Goal: Task Accomplishment & Management: Use online tool/utility

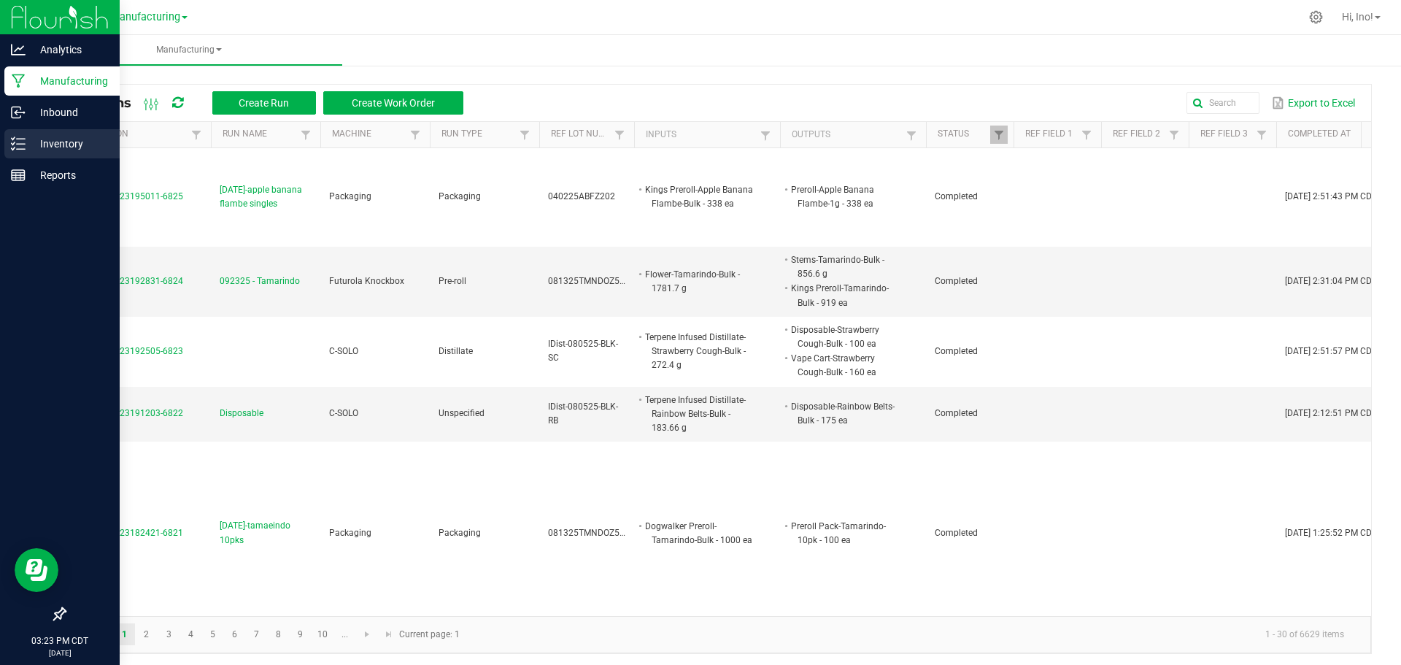
click at [20, 147] on icon at bounding box center [18, 143] width 15 height 15
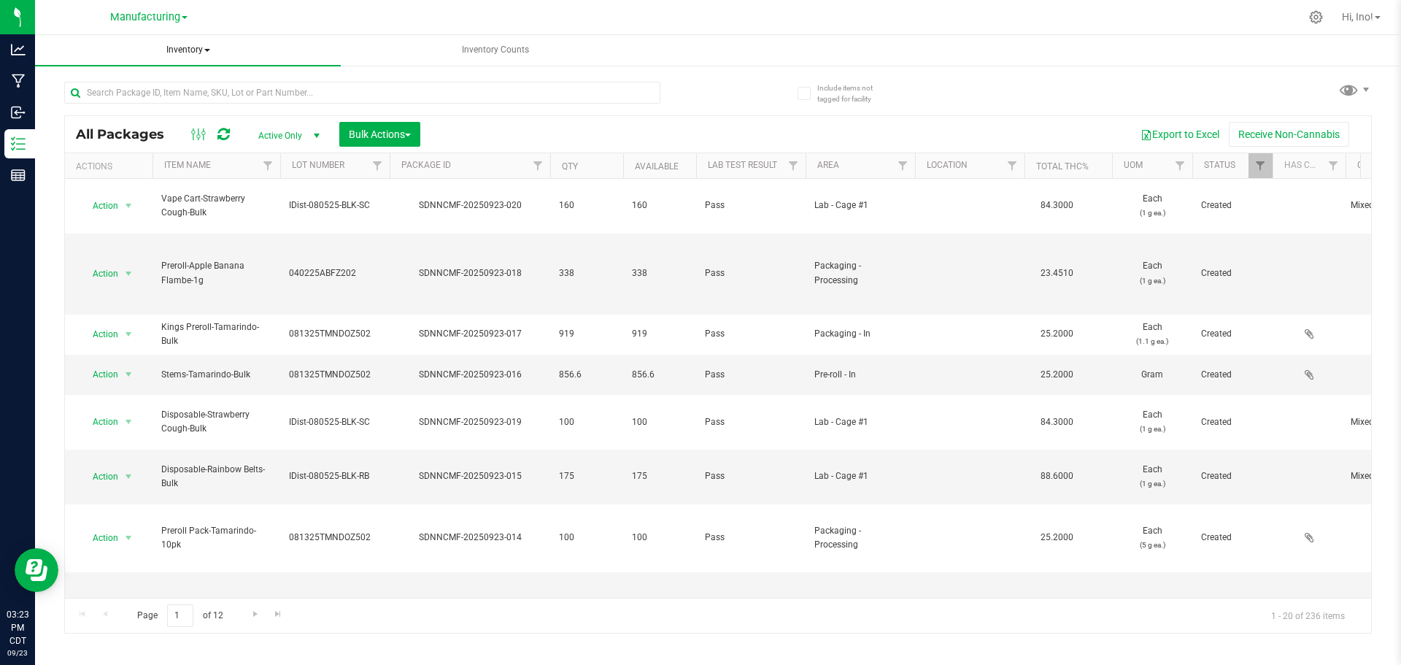
click at [193, 49] on span "Inventory" at bounding box center [188, 50] width 306 height 31
click at [174, 113] on li "All inventory" at bounding box center [188, 105] width 306 height 18
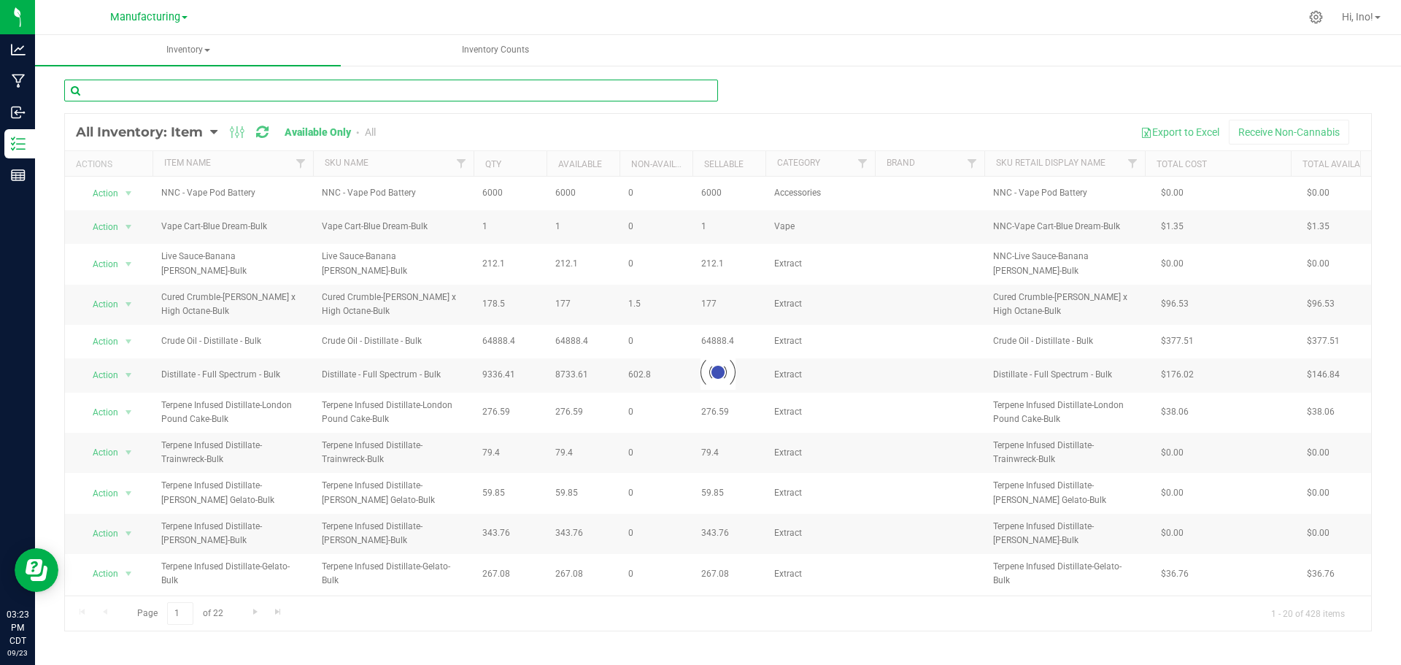
click at [318, 88] on input "text" at bounding box center [391, 91] width 654 height 22
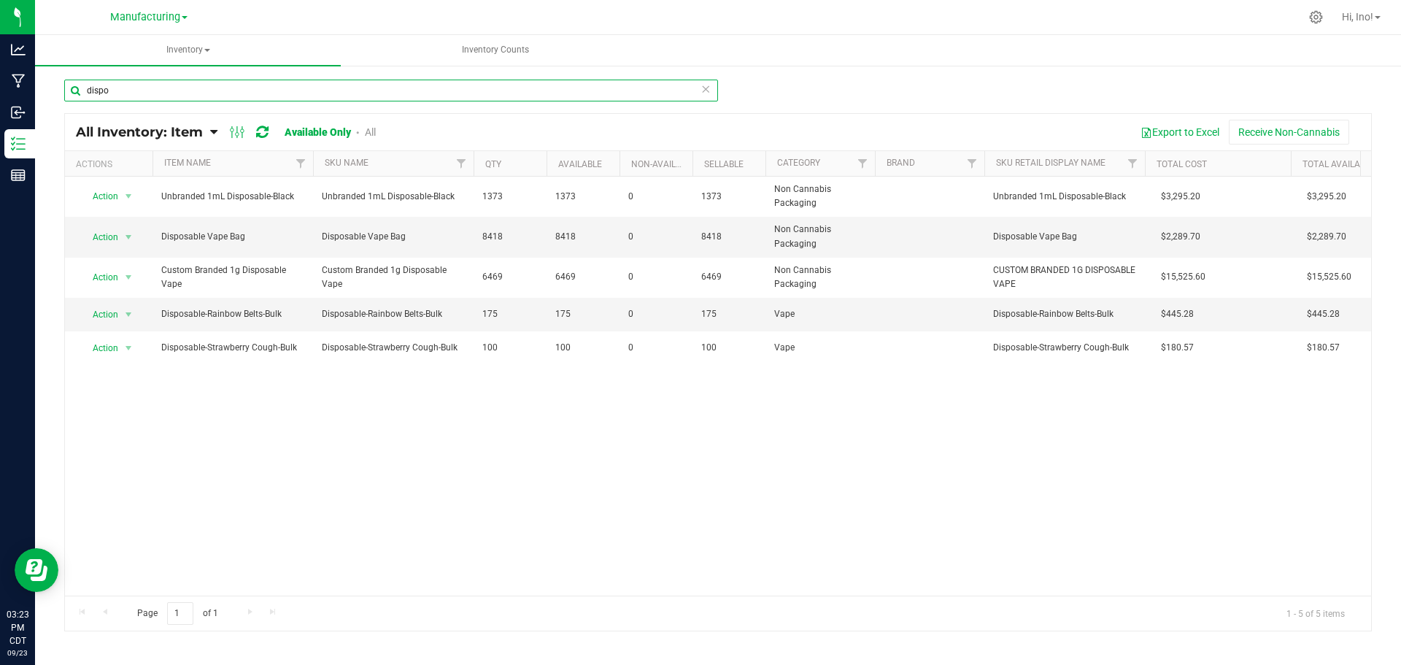
type input "dispo"
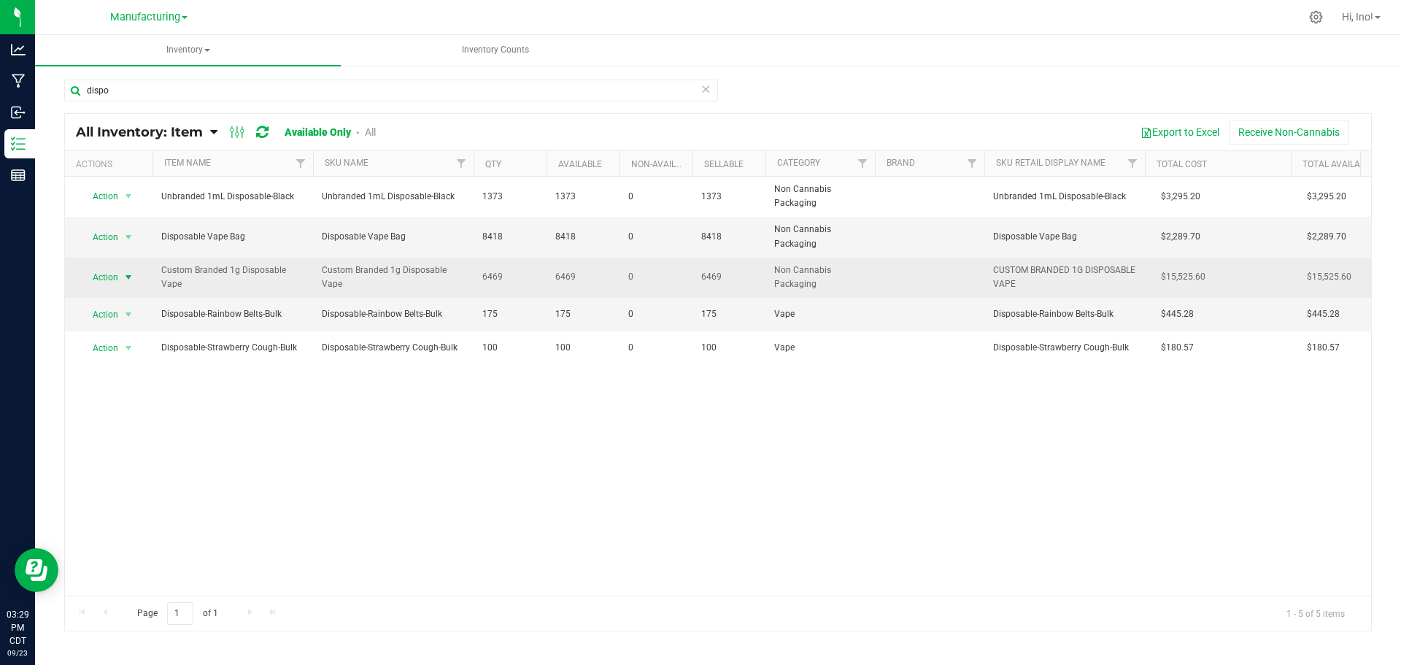
click at [126, 280] on span "select" at bounding box center [129, 277] width 12 height 12
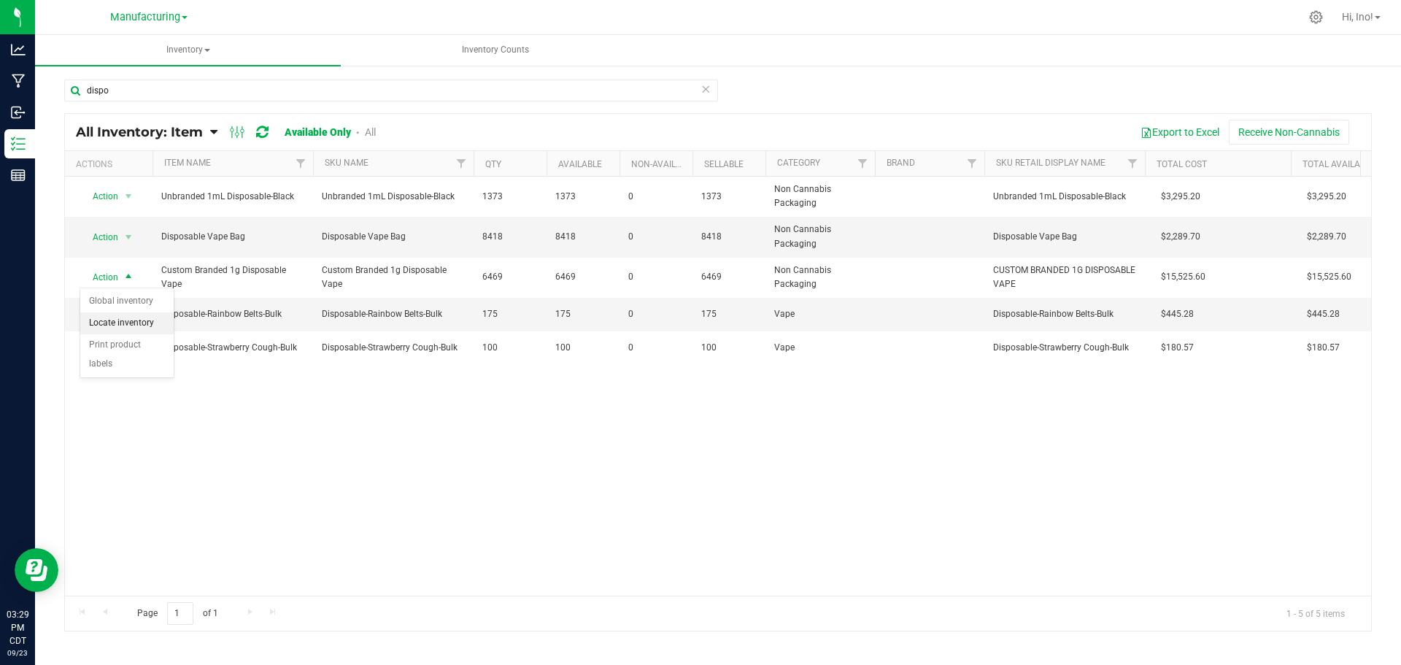
click at [144, 325] on li "Locate inventory" at bounding box center [126, 323] width 93 height 22
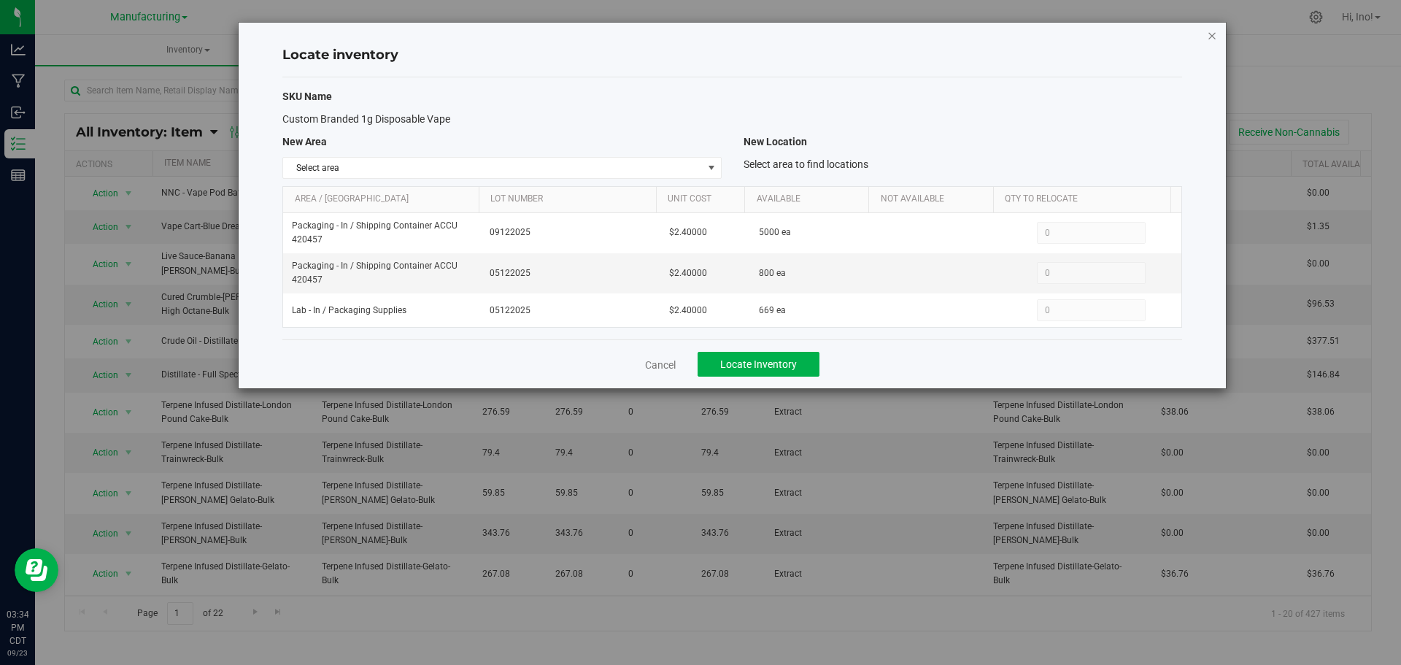
click at [1216, 34] on icon "button" at bounding box center [1212, 35] width 10 height 18
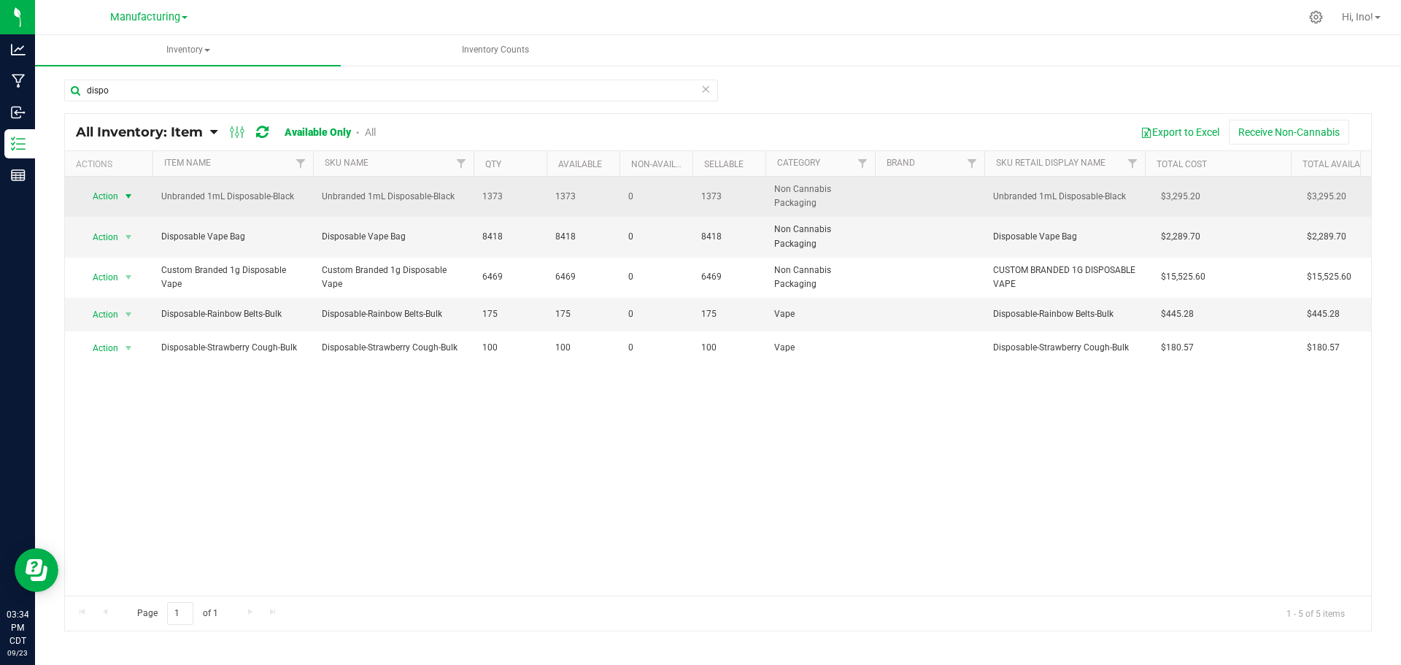
click at [135, 196] on span "select" at bounding box center [129, 196] width 18 height 20
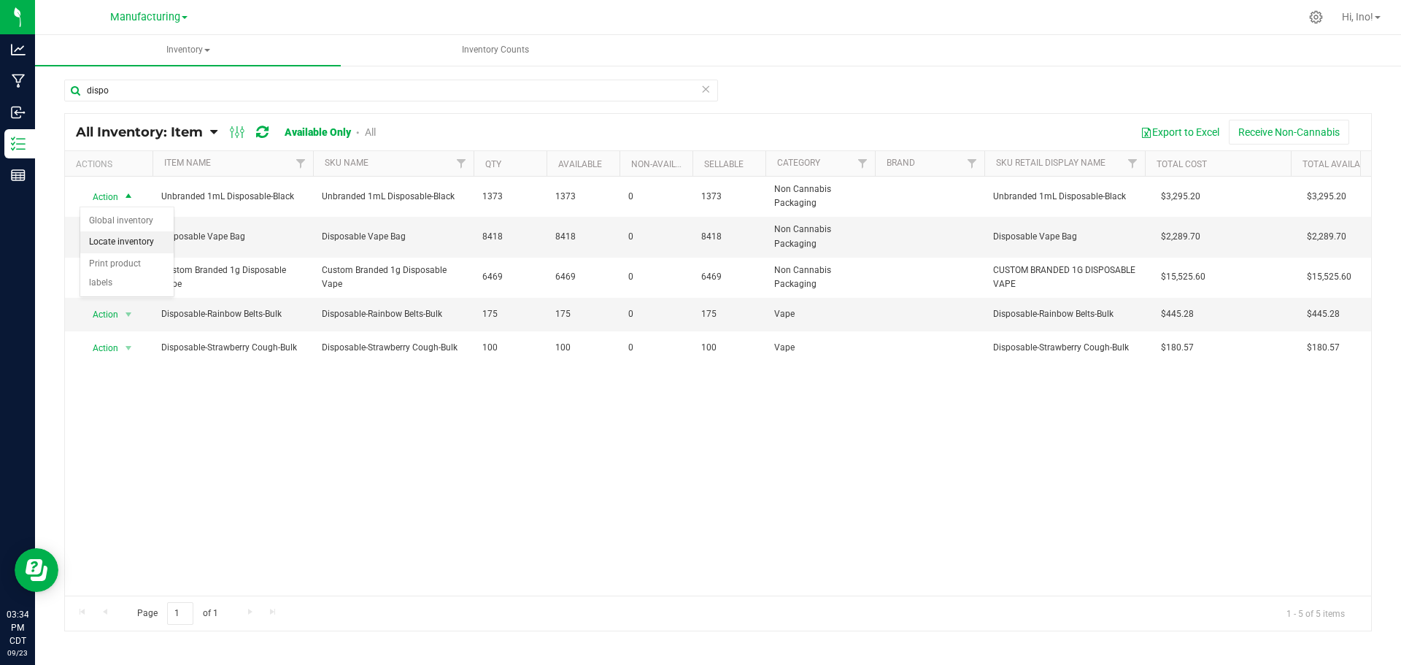
click at [143, 243] on li "Locate inventory" at bounding box center [126, 242] width 93 height 22
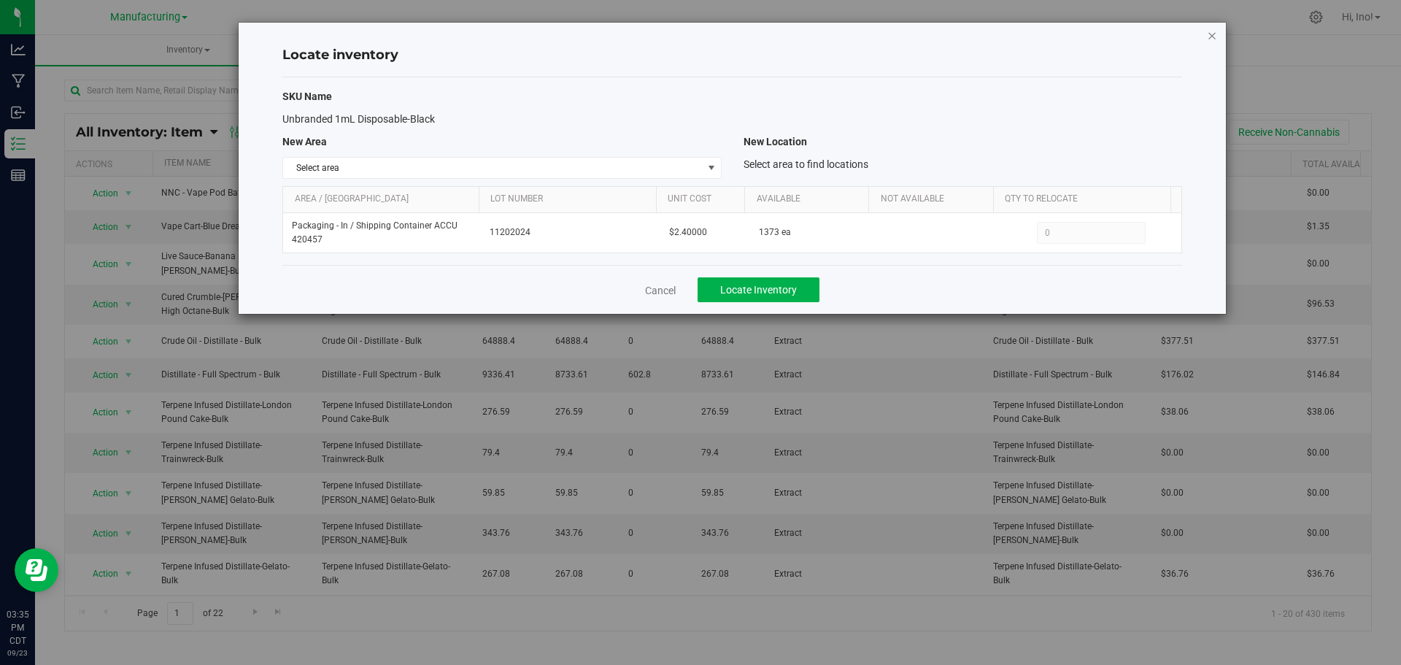
click at [1214, 34] on icon "button" at bounding box center [1212, 35] width 10 height 18
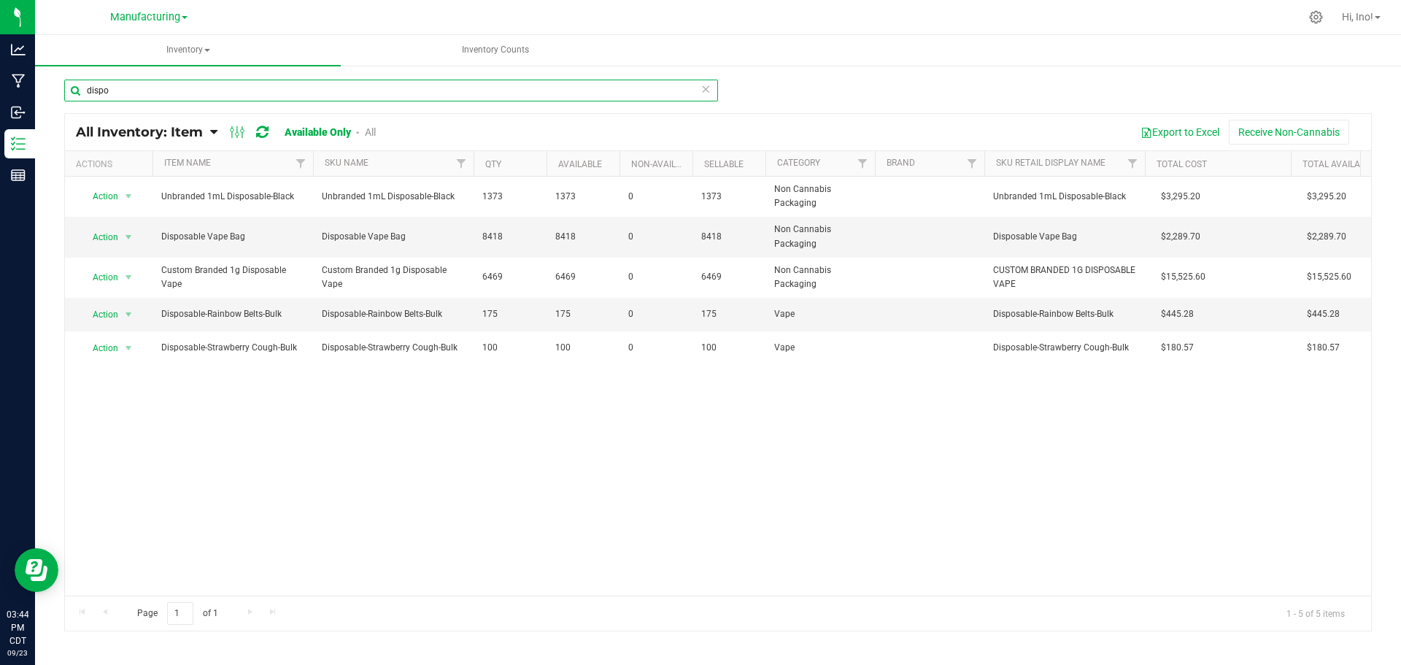
click at [403, 96] on input "dispo" at bounding box center [391, 91] width 654 height 22
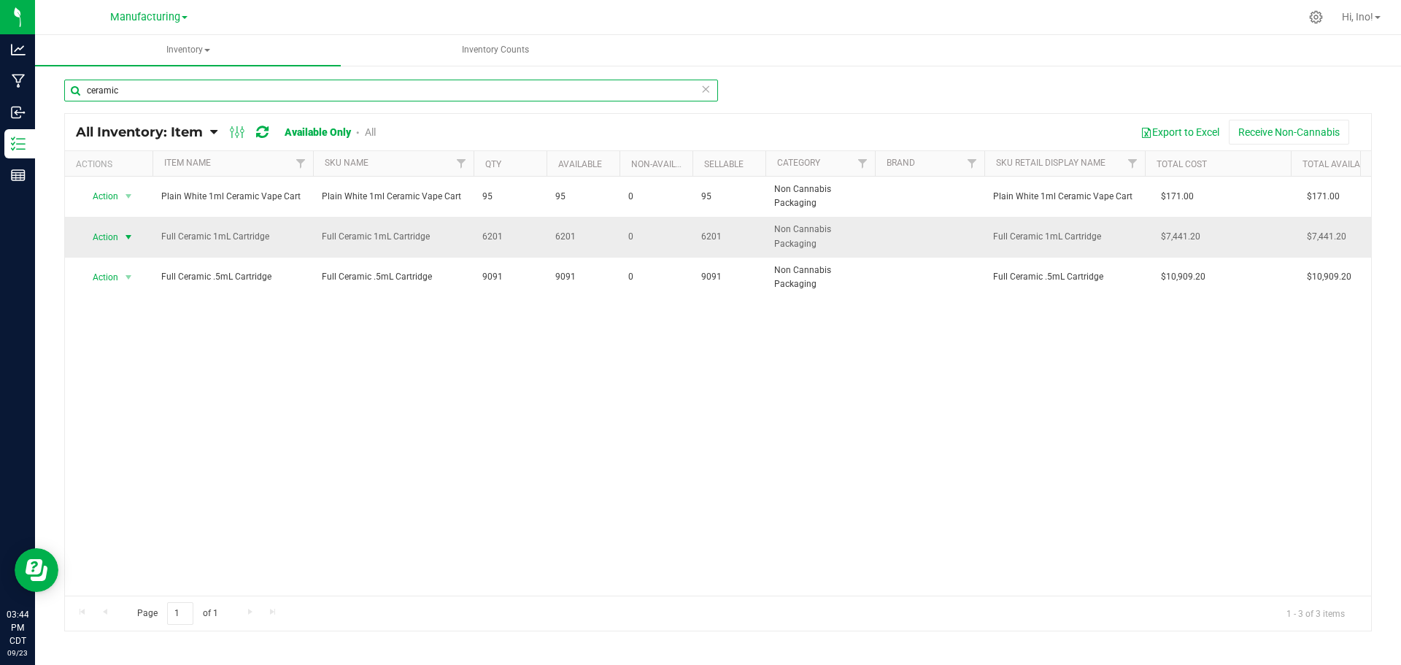
type input "ceramic"
click at [130, 238] on span "select" at bounding box center [129, 237] width 12 height 12
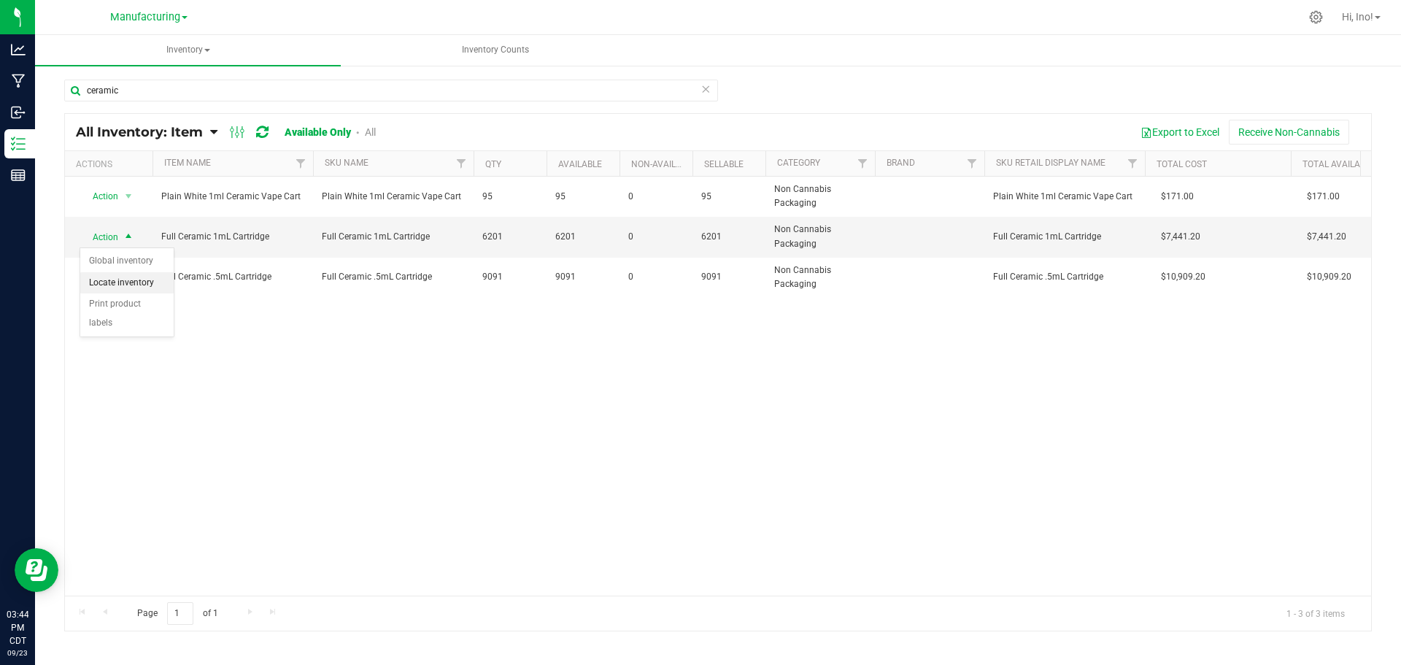
click at [150, 279] on li "Locate inventory" at bounding box center [126, 283] width 93 height 22
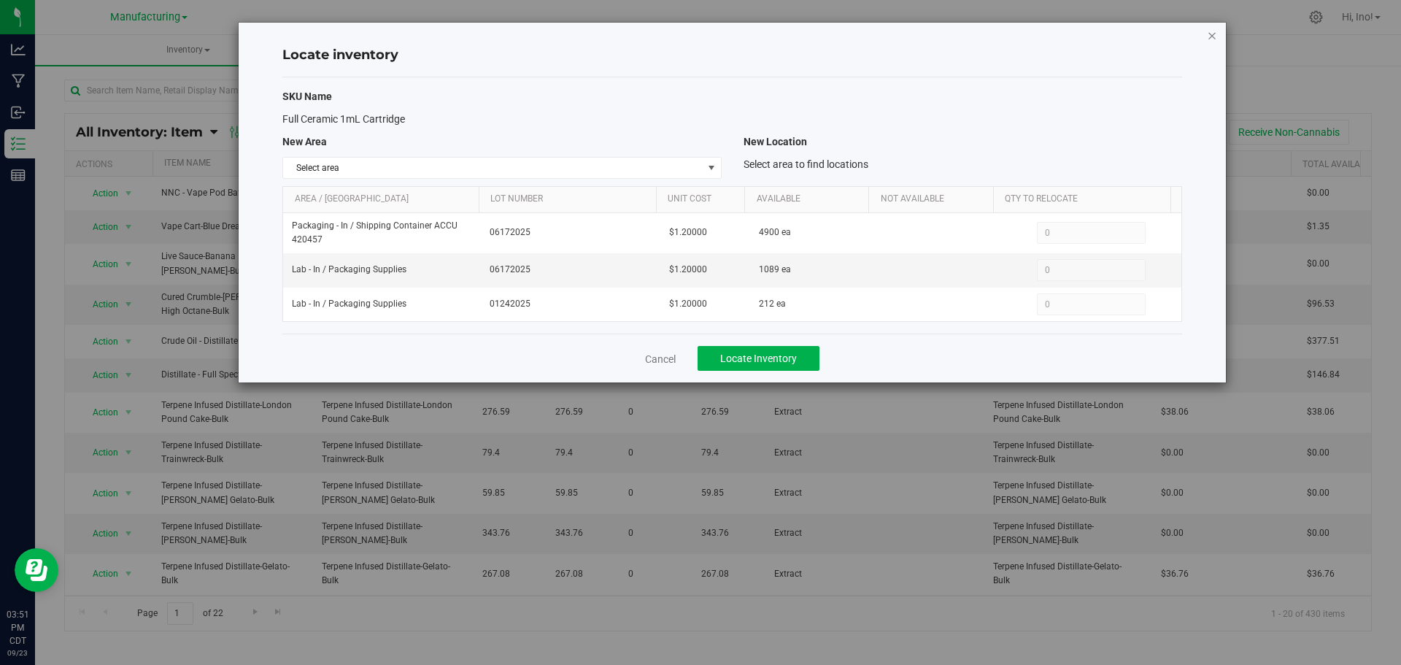
click at [1210, 34] on icon "button" at bounding box center [1212, 35] width 10 height 18
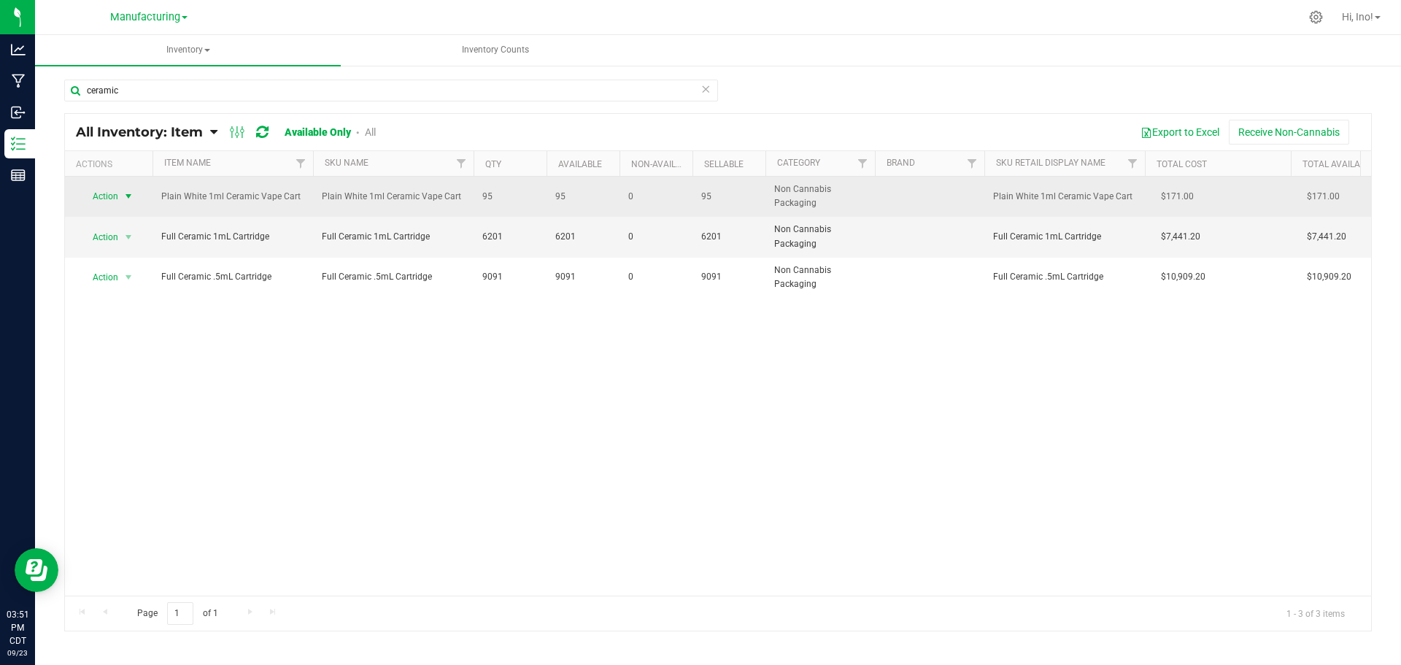
click at [124, 196] on span "select" at bounding box center [129, 196] width 12 height 12
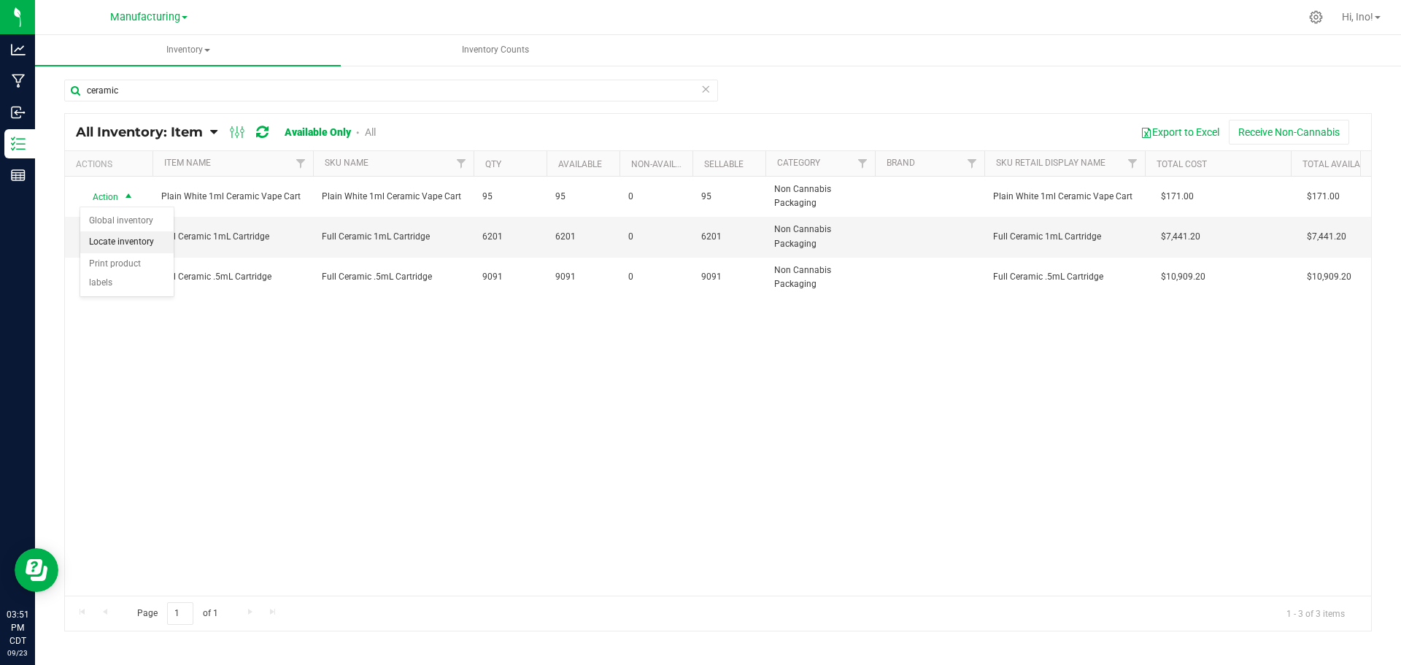
click at [147, 244] on li "Locate inventory" at bounding box center [126, 242] width 93 height 22
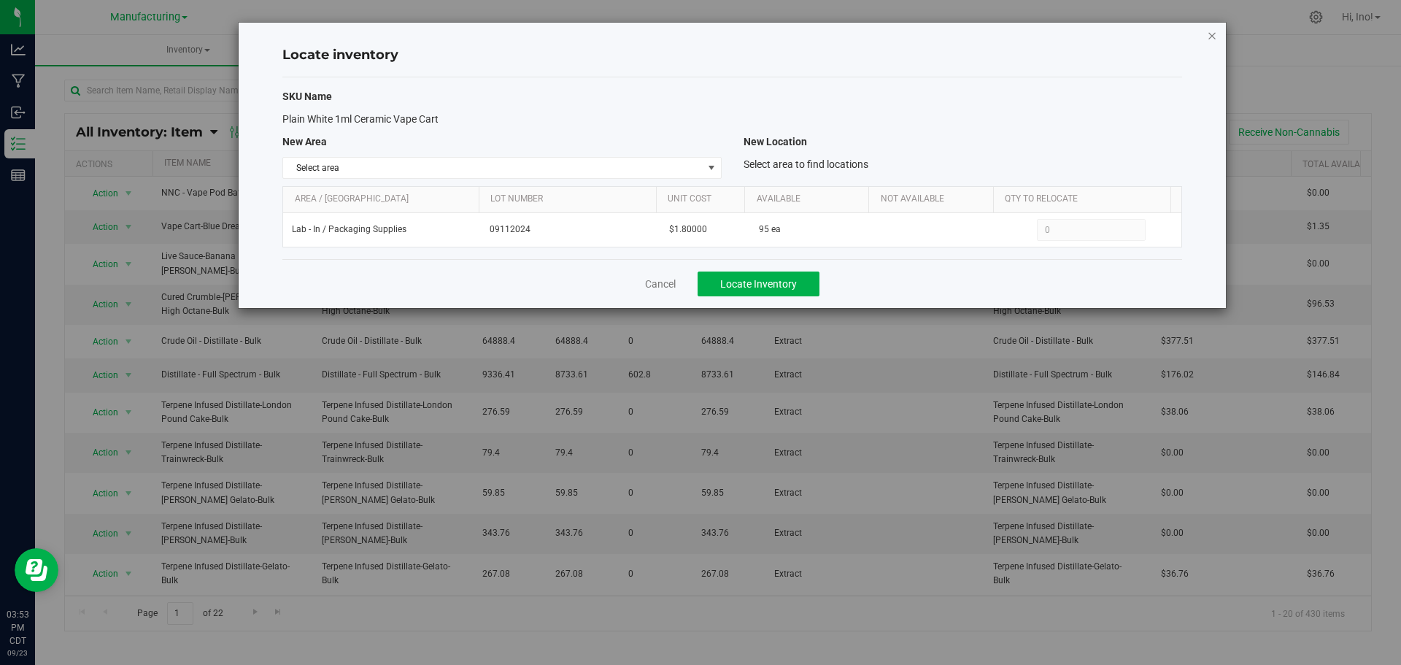
click at [1212, 33] on icon "button" at bounding box center [1212, 35] width 10 height 18
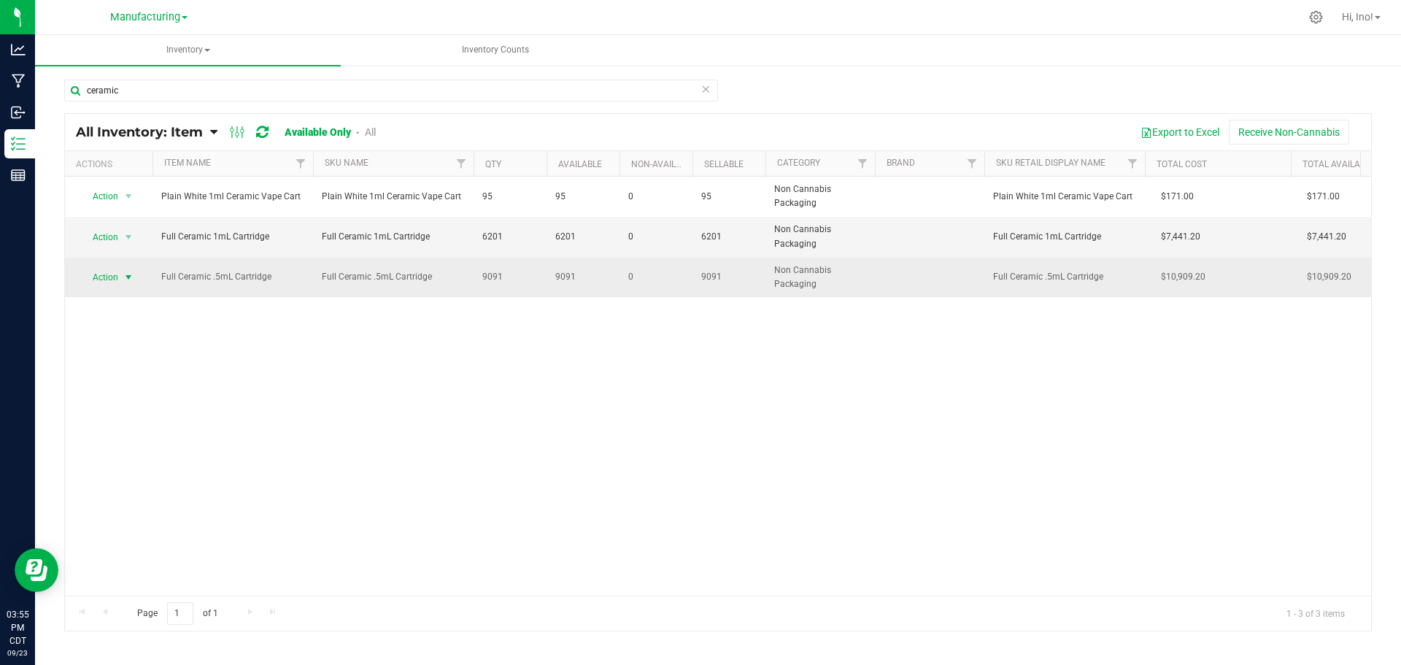
click at [134, 281] on span "select" at bounding box center [129, 277] width 12 height 12
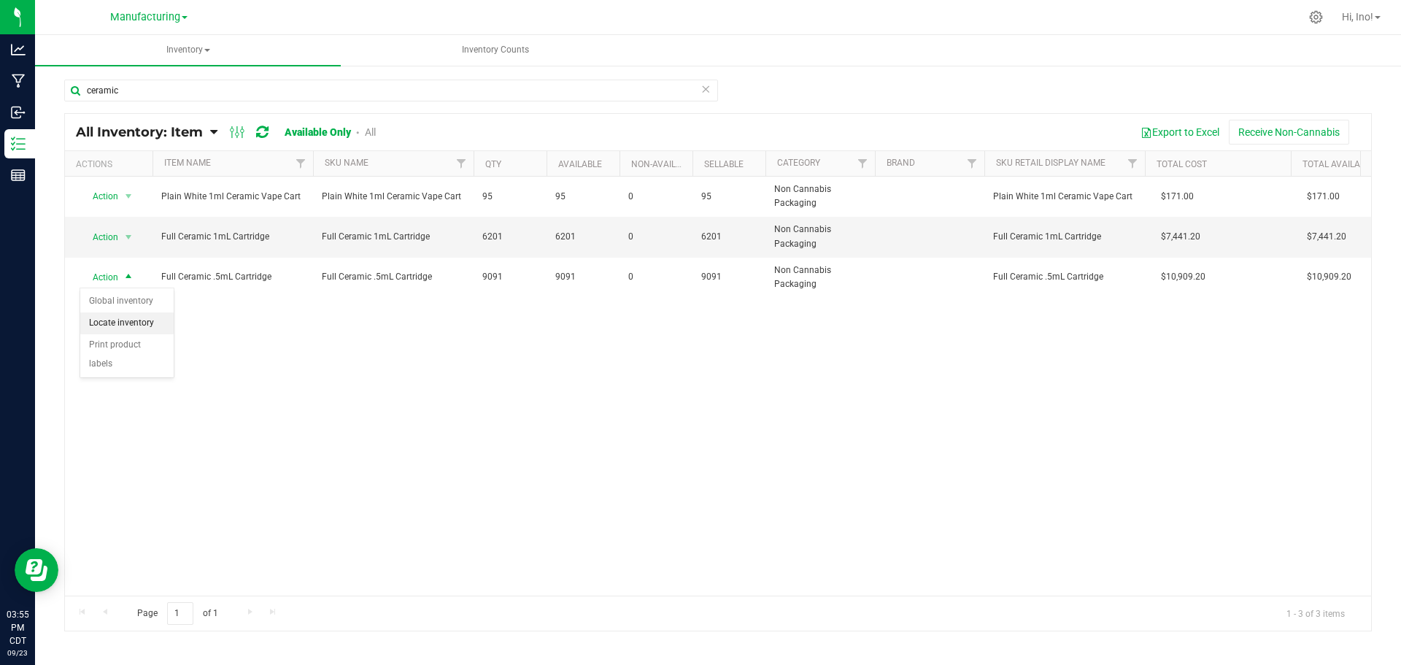
click at [152, 323] on li "Locate inventory" at bounding box center [126, 323] width 93 height 22
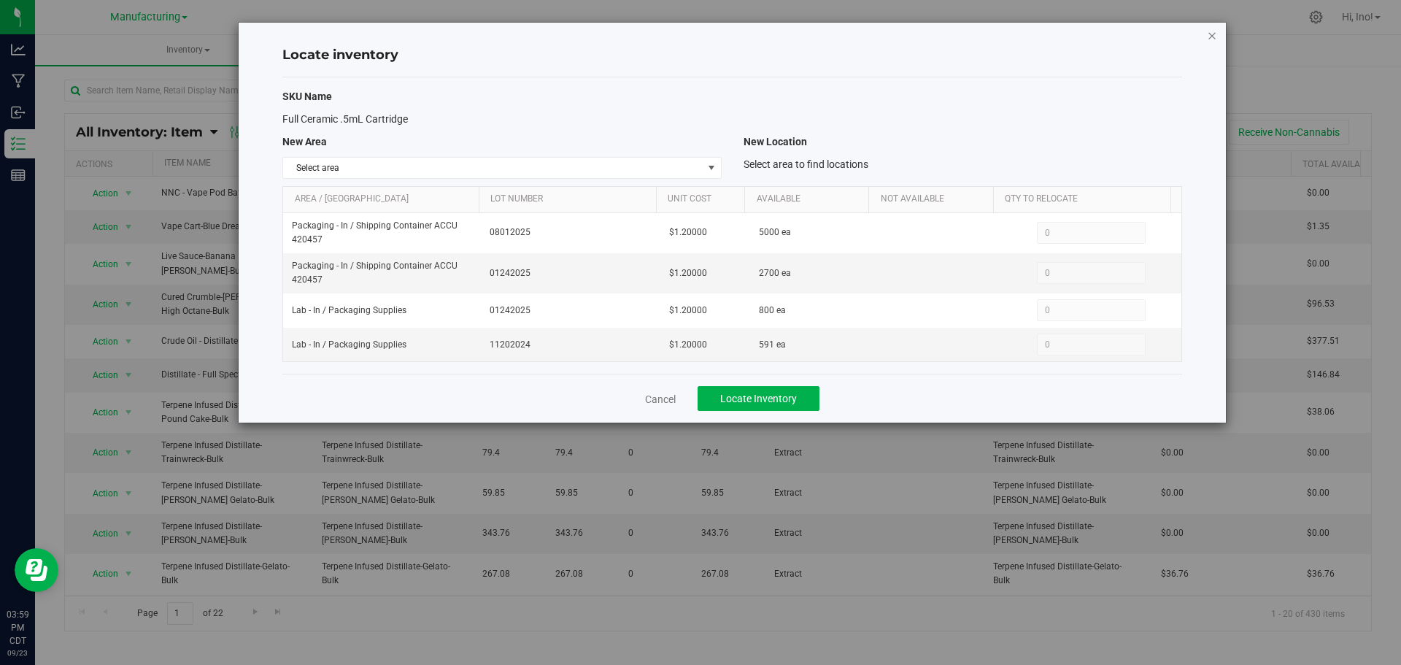
click at [1209, 36] on icon "button" at bounding box center [1212, 35] width 10 height 18
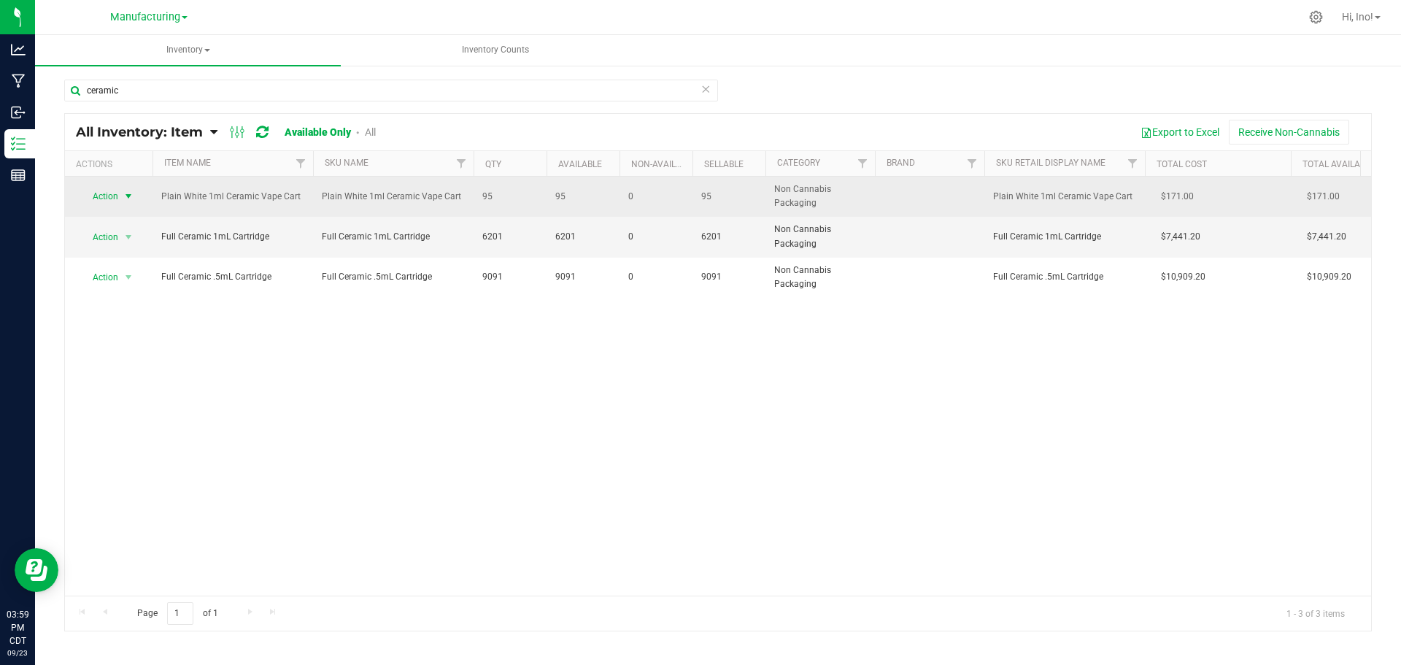
click at [125, 199] on span "select" at bounding box center [129, 196] width 12 height 12
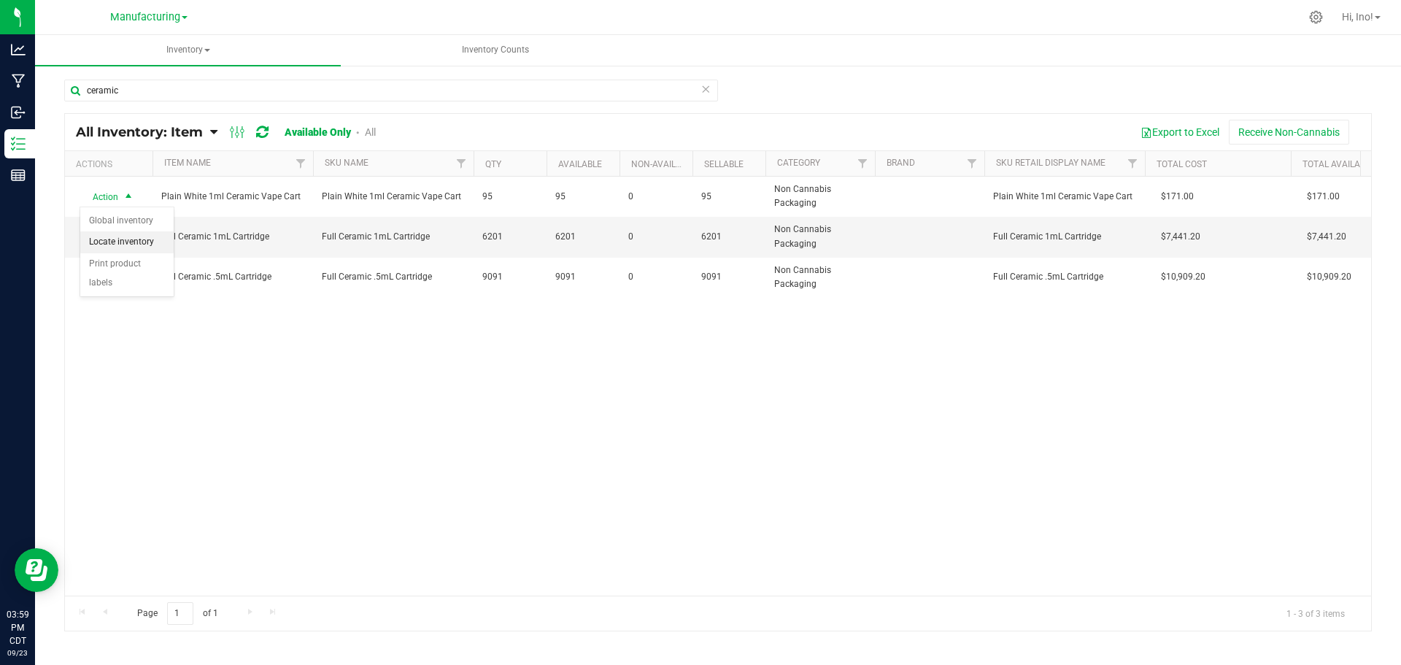
click at [156, 245] on li "Locate inventory" at bounding box center [126, 242] width 93 height 22
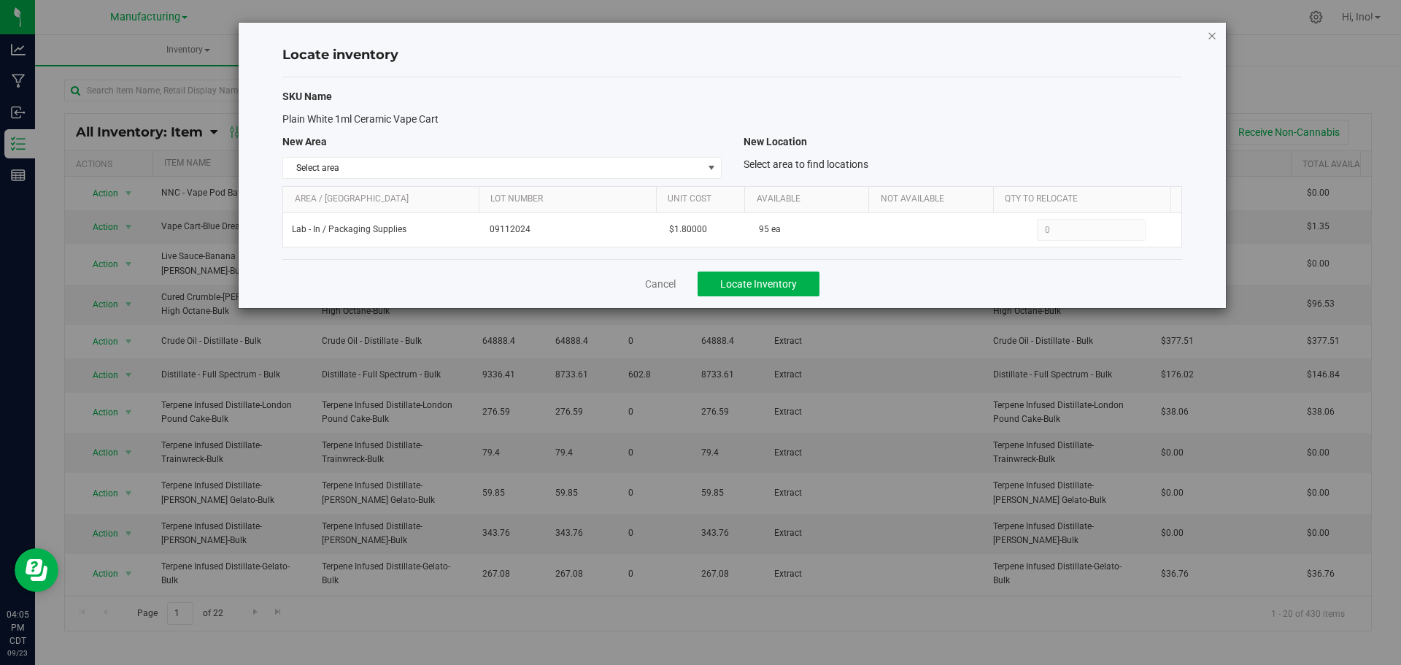
click at [1212, 34] on icon "button" at bounding box center [1212, 35] width 10 height 18
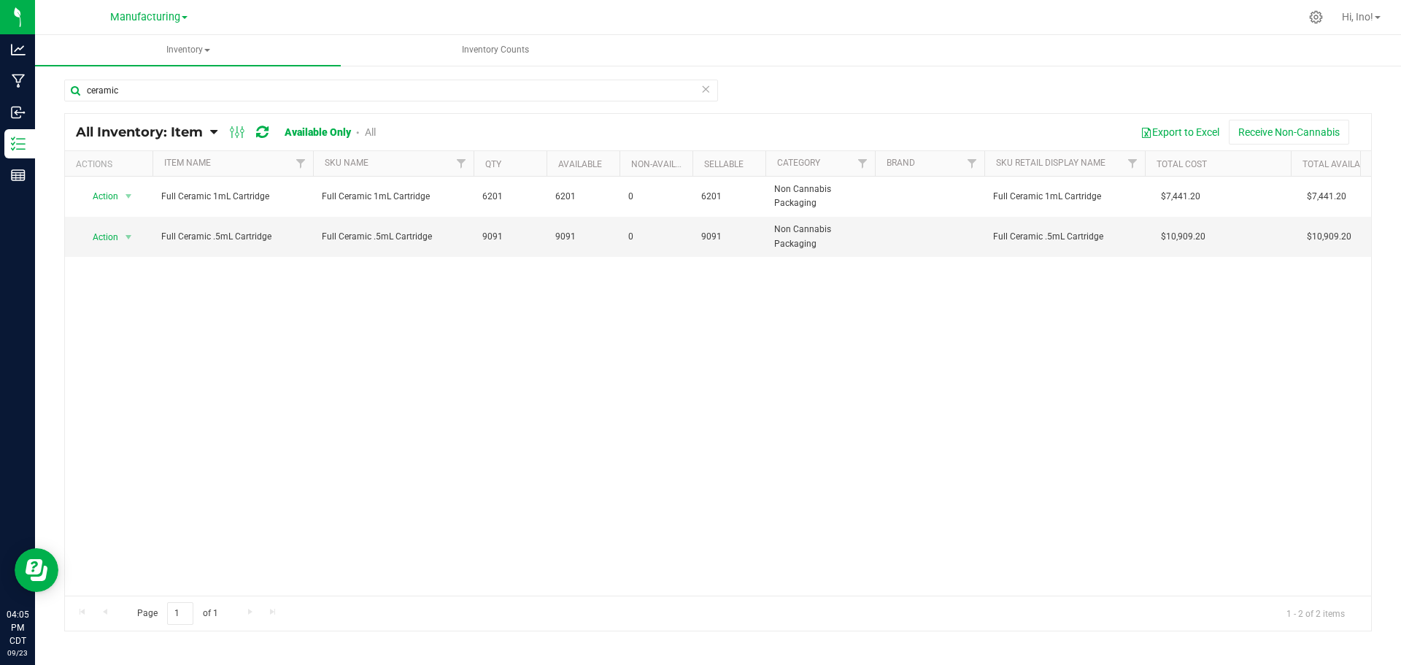
click at [708, 89] on icon at bounding box center [705, 89] width 10 height 18
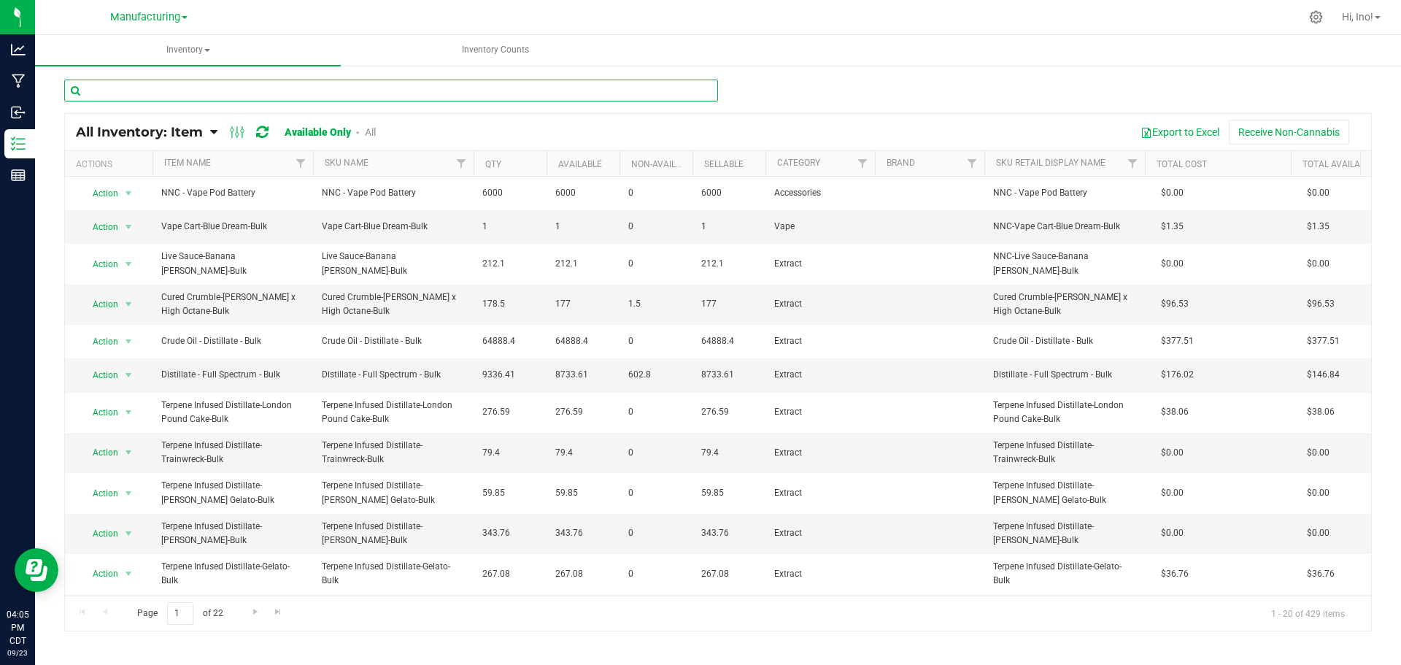
click at [554, 94] on input "text" at bounding box center [391, 91] width 654 height 22
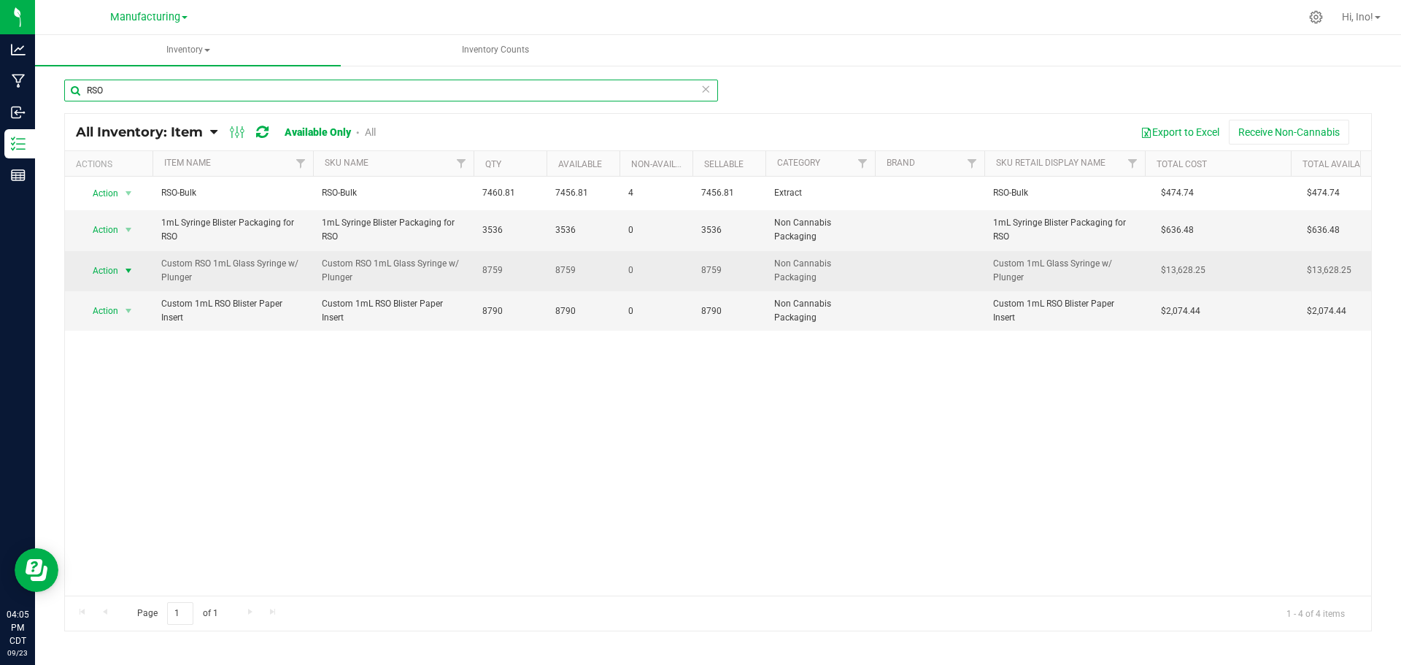
type input "RSO"
click at [131, 268] on span "select" at bounding box center [129, 271] width 12 height 12
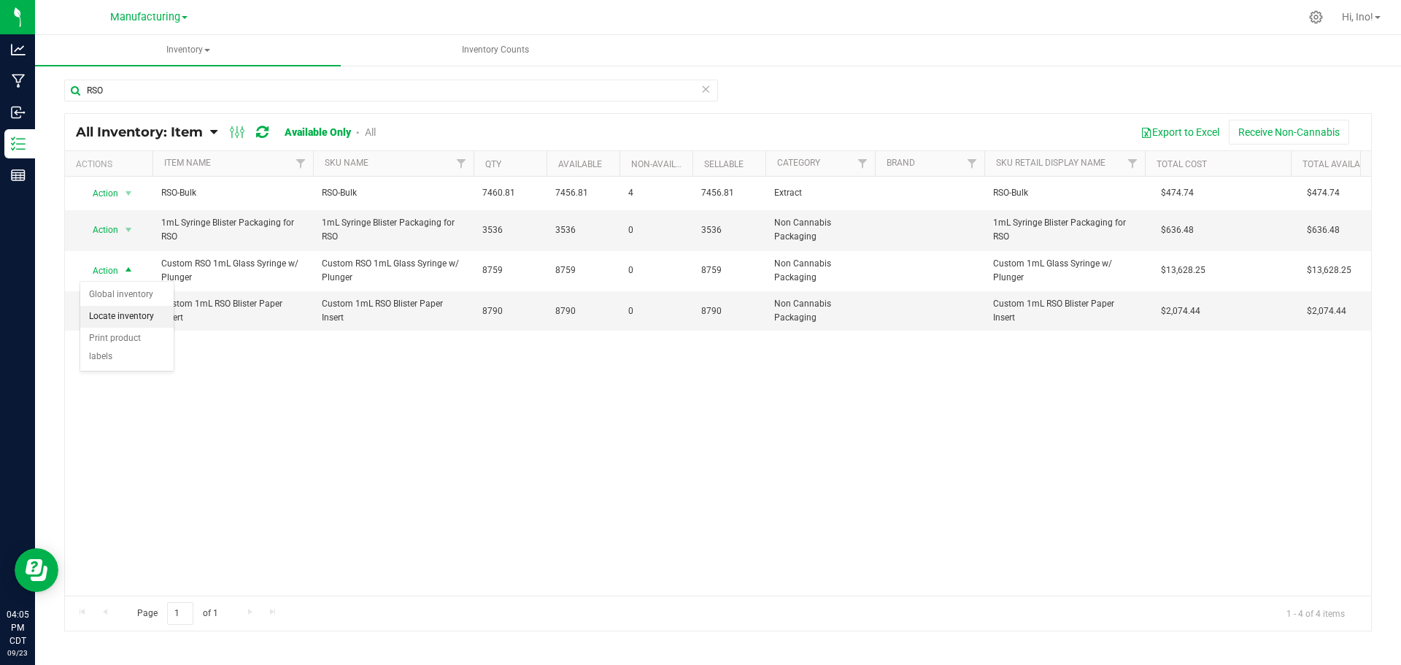
click at [128, 317] on li "Locate inventory" at bounding box center [126, 317] width 93 height 22
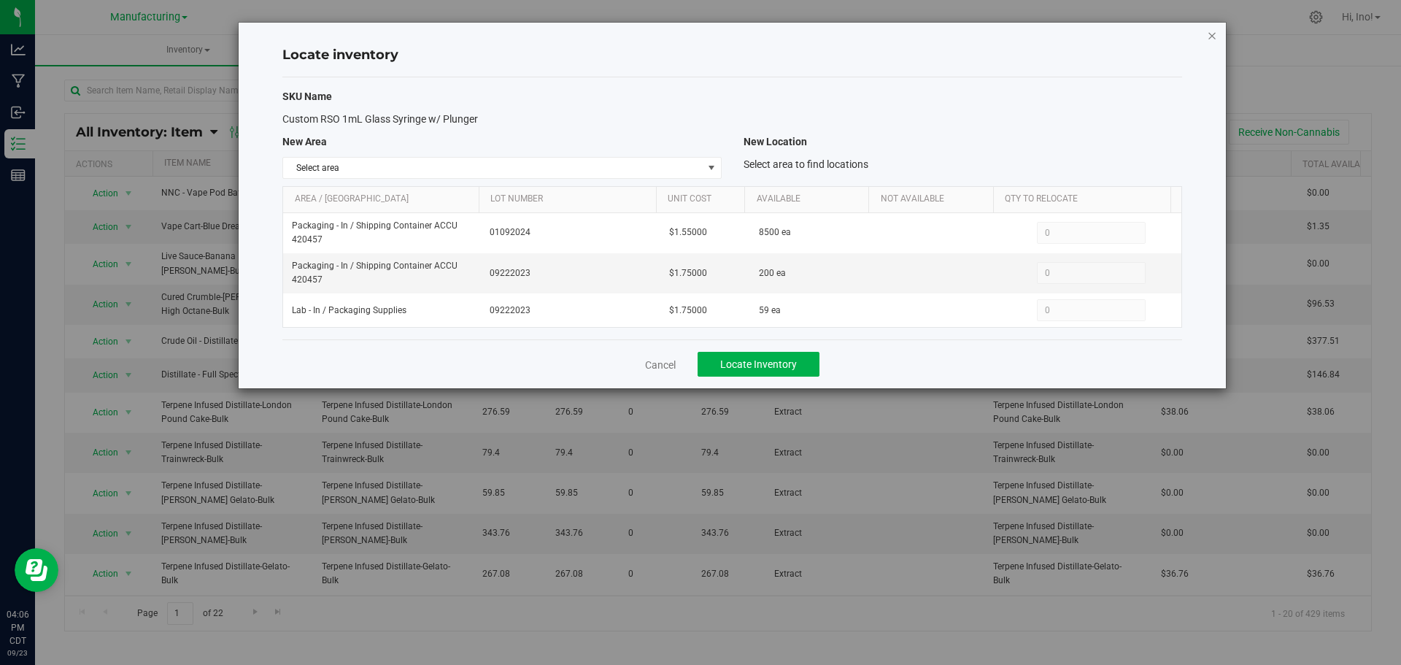
click at [1210, 36] on icon "button" at bounding box center [1212, 35] width 10 height 18
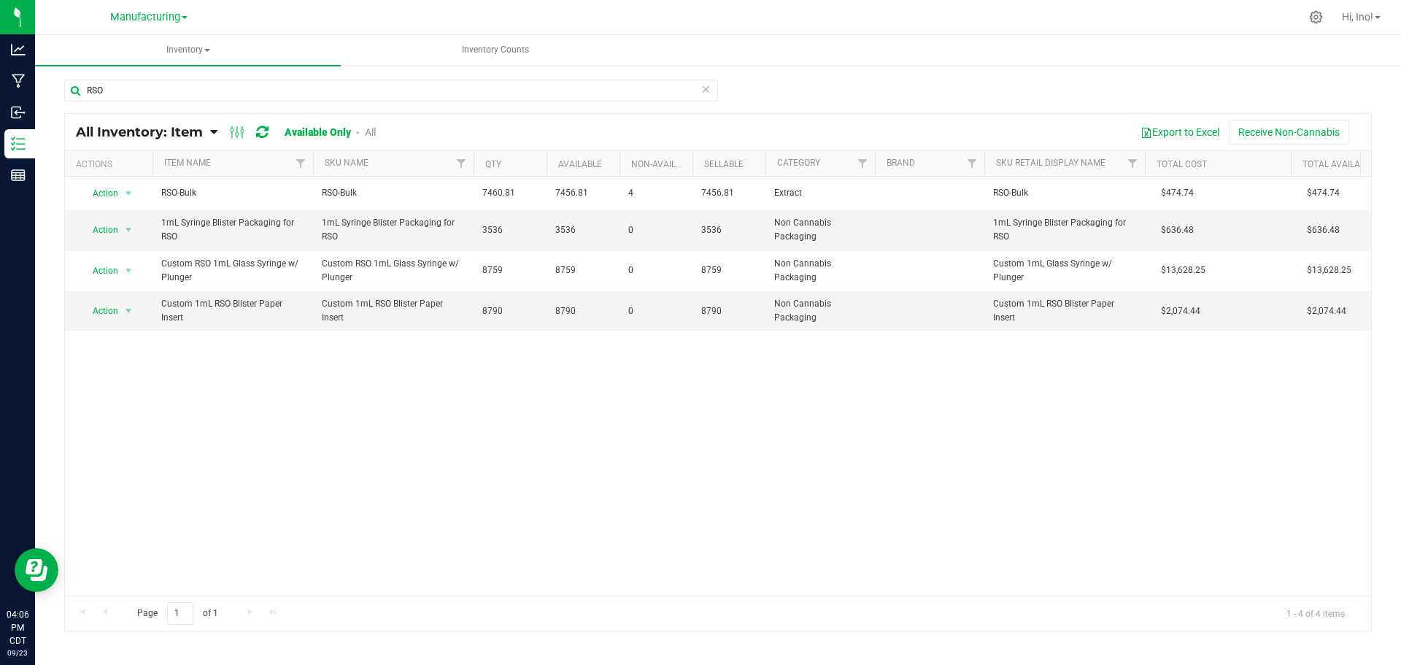
click at [705, 88] on icon at bounding box center [705, 89] width 10 height 18
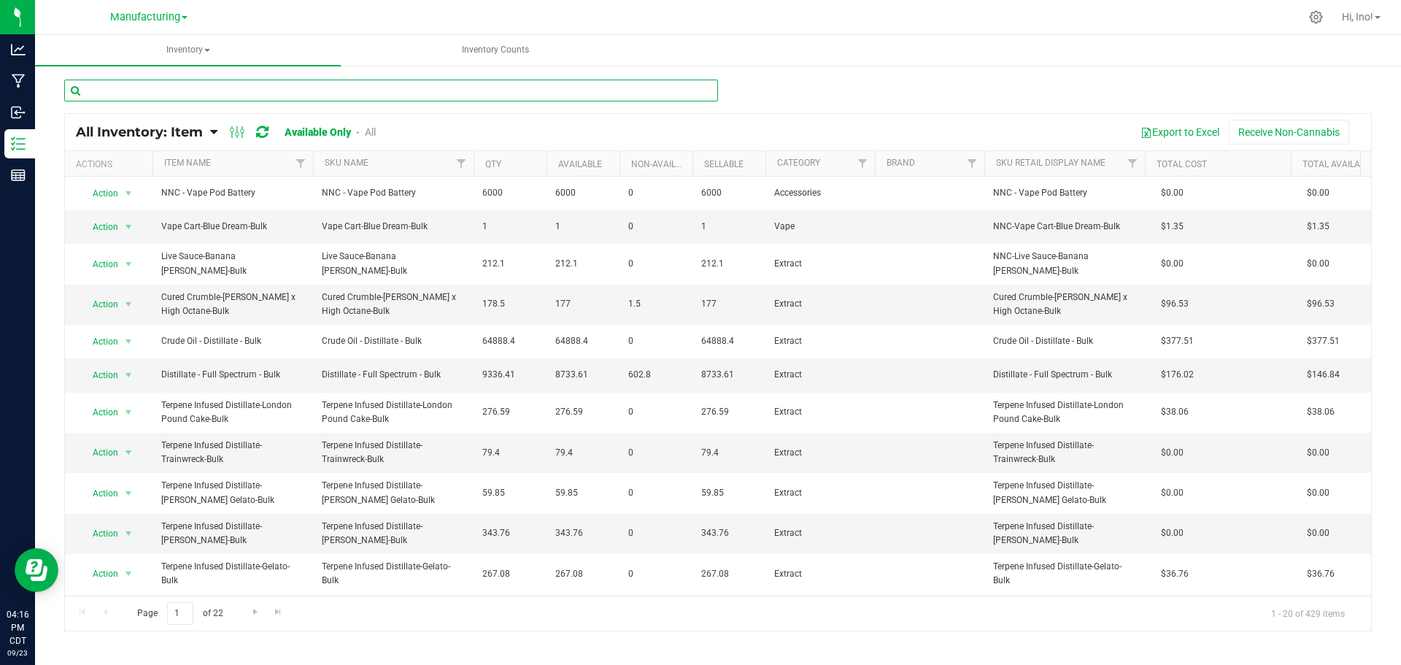
click at [517, 88] on input "text" at bounding box center [391, 91] width 654 height 22
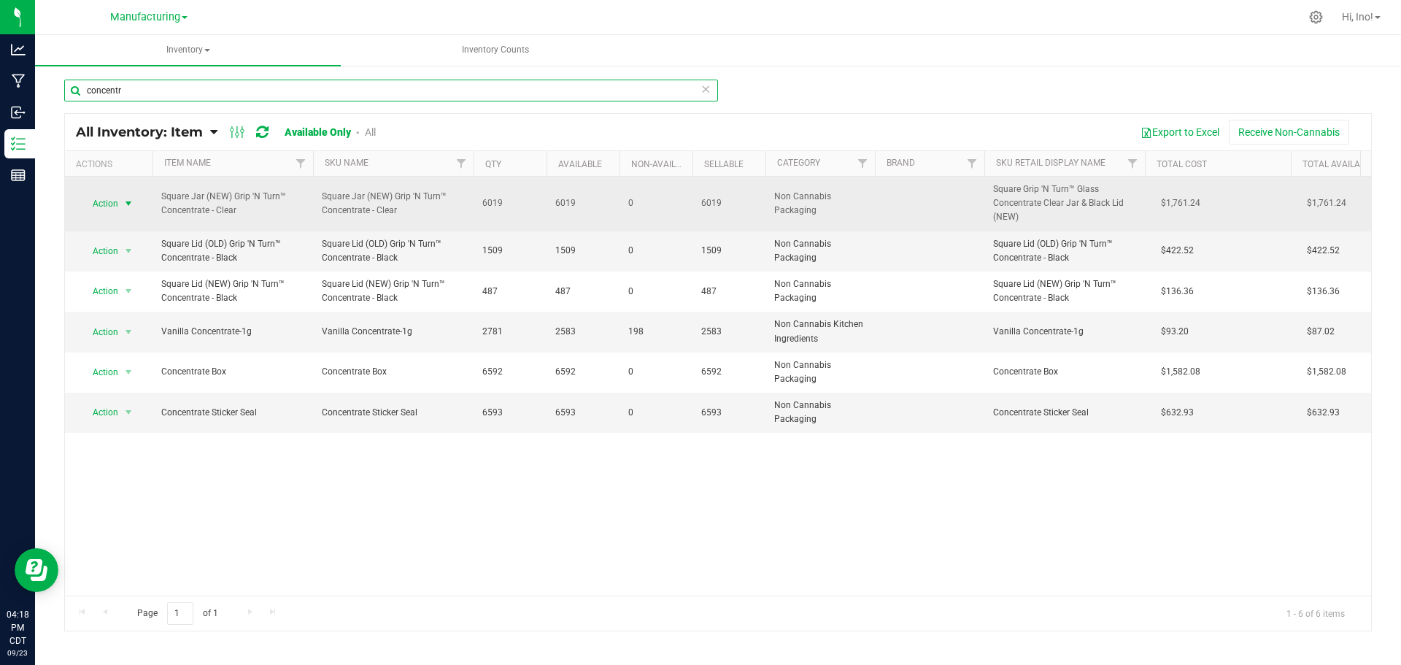
type input "concentr"
click at [134, 203] on span "select" at bounding box center [129, 204] width 12 height 12
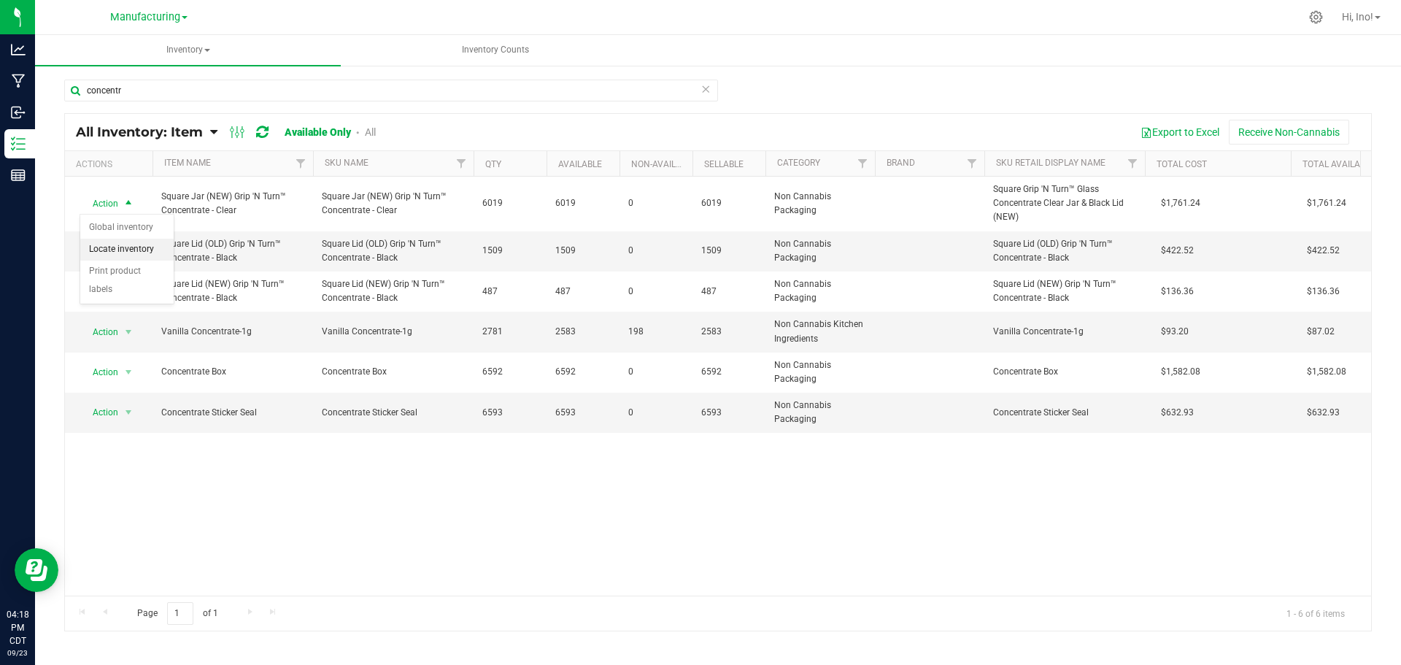
click at [136, 246] on li "Locate inventory" at bounding box center [126, 250] width 93 height 22
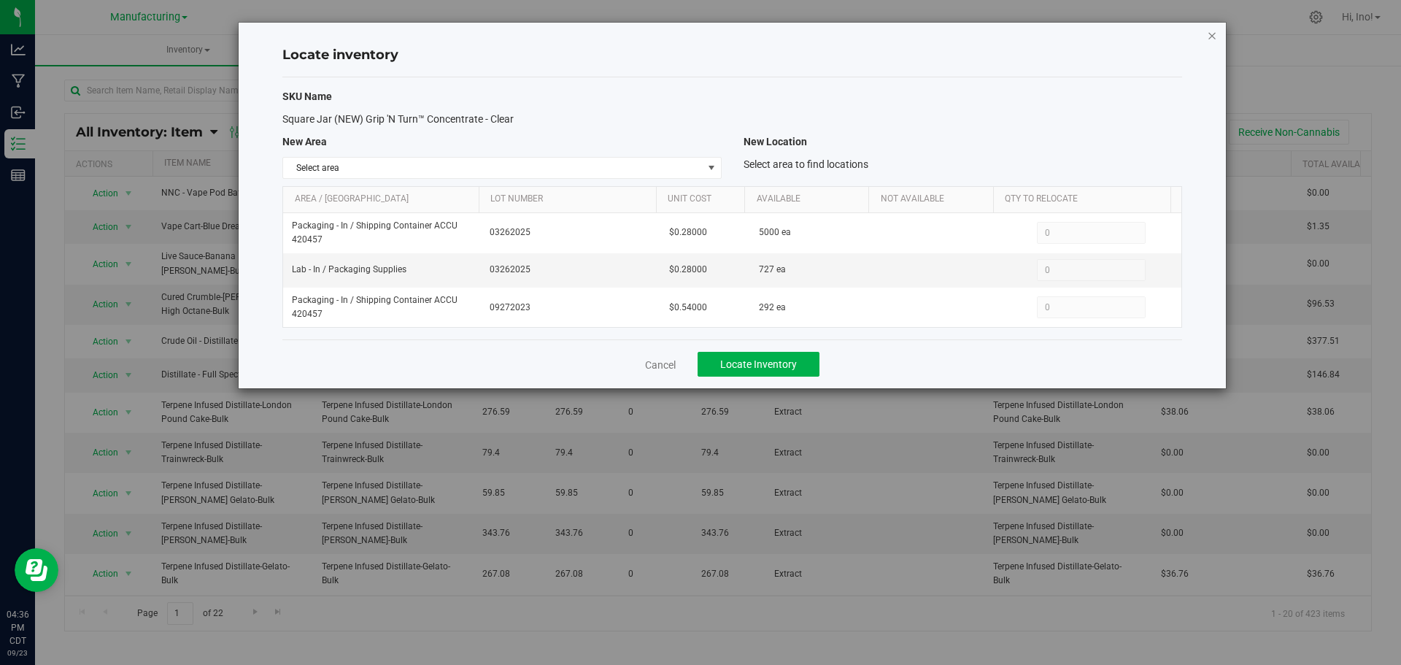
click at [1212, 33] on icon "button" at bounding box center [1212, 35] width 10 height 18
